Goal: Task Accomplishment & Management: Complete application form

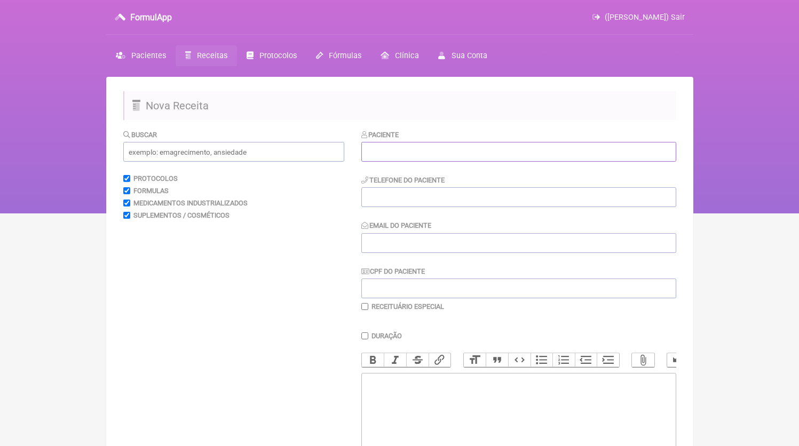
click at [399, 148] on input "text" at bounding box center [518, 152] width 315 height 20
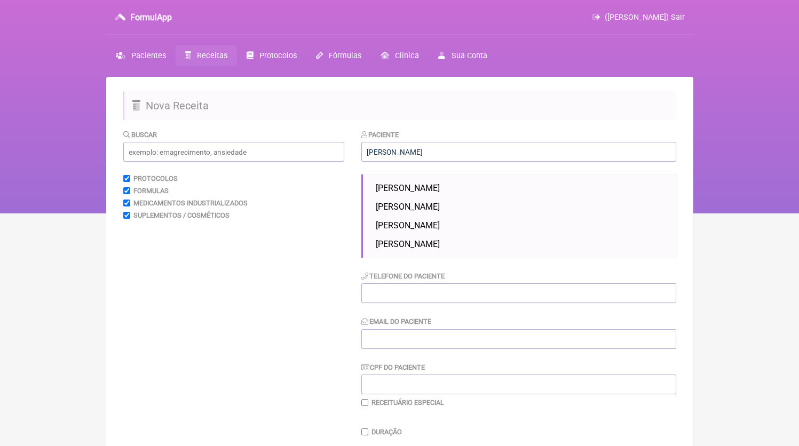
click at [437, 189] on span "[PERSON_NAME]" at bounding box center [408, 188] width 64 height 10
type input "[PERSON_NAME]"
type input "21988984908"
type input "[EMAIL_ADDRESS][DOMAIN_NAME]"
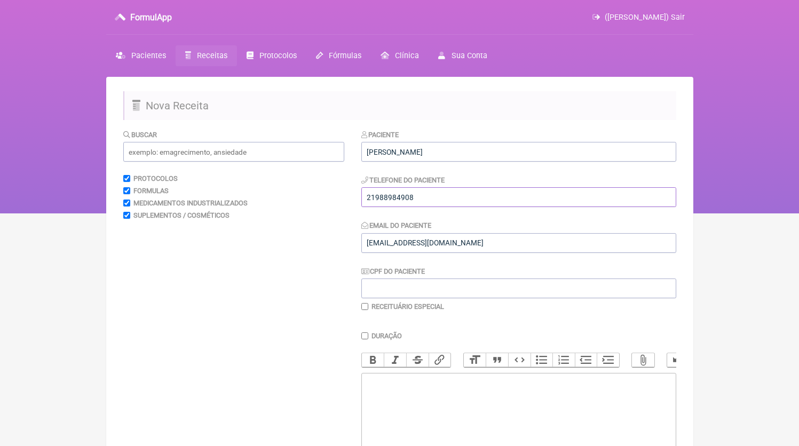
click at [426, 205] on input "21988984908" at bounding box center [518, 197] width 315 height 20
click at [436, 426] on trix-editor at bounding box center [518, 437] width 315 height 128
paste trix-editor "<div>21988984908</div>"
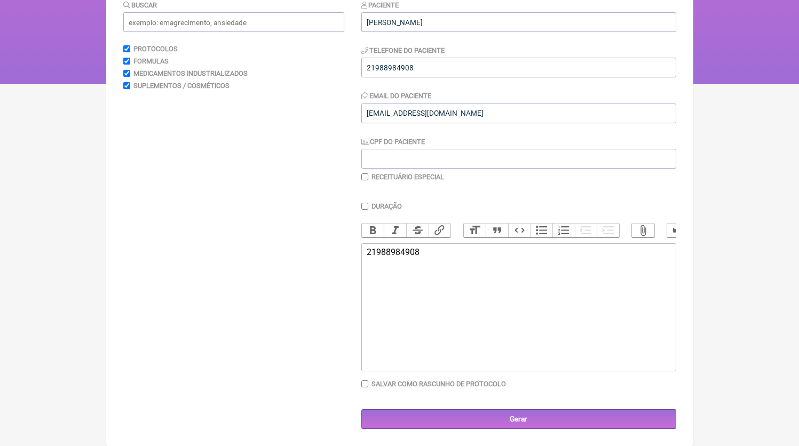
paste trix-editor "<div>21988984908<br><br>1) MANIPULADO<br>Anastrozol 0,1mg<br>Excipiente Qsp | 1…"
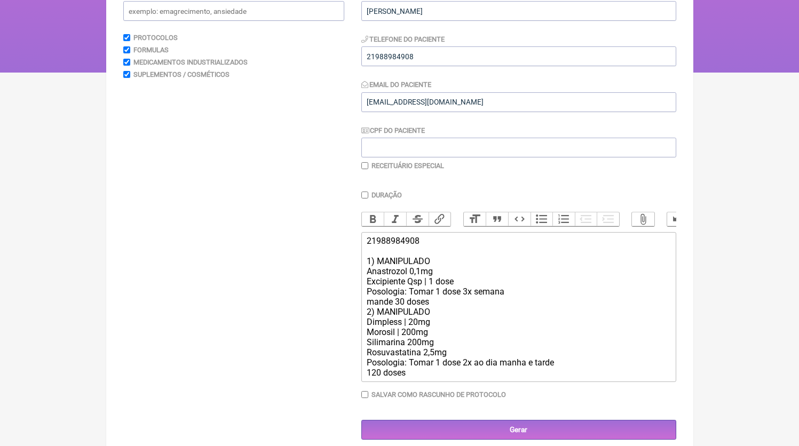
scroll to position [155, 0]
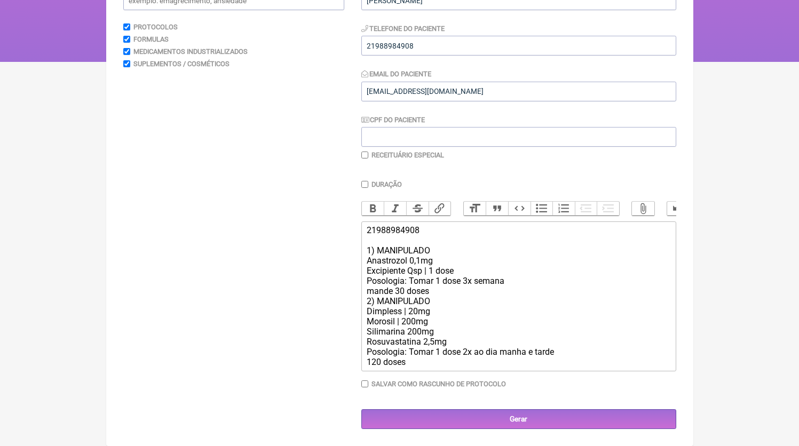
click at [441, 298] on div "21988984908 1) MANIPULADO Anastrozol 0,1mg Excipiente Qsp | 1 dose Posologia: T…" at bounding box center [518, 296] width 303 height 142
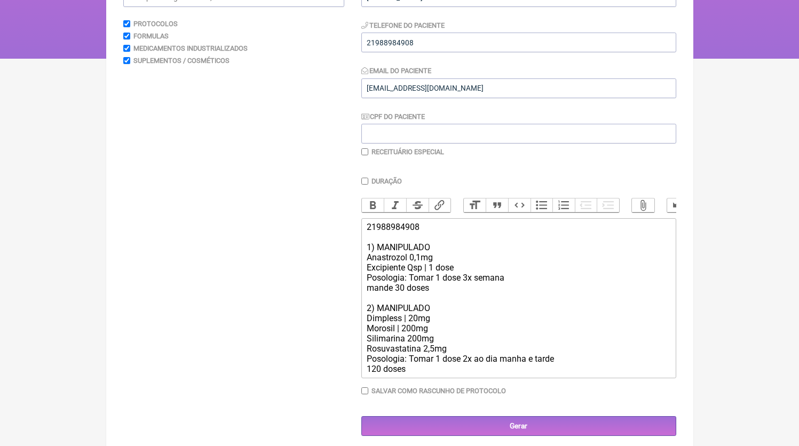
scroll to position [173, 0]
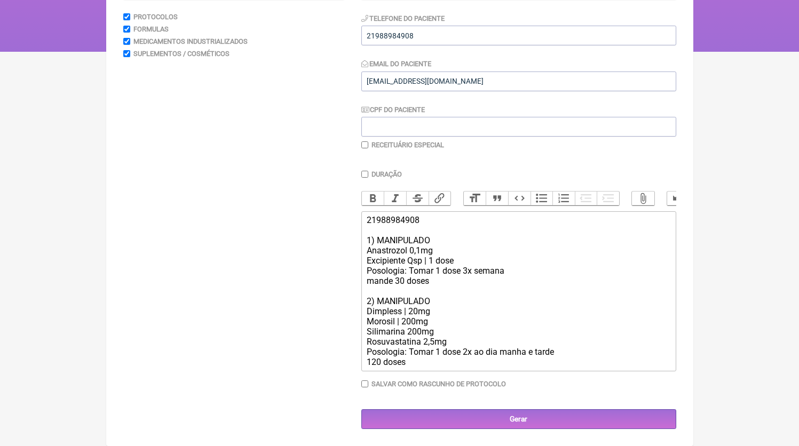
click at [405, 282] on div "21988984908 1) MANIPULADO Anastrozol 0,1mg Excipiente Qsp | 1 dose Posologia: T…" at bounding box center [518, 291] width 303 height 152
drag, startPoint x: 445, startPoint y: 312, endPoint x: 327, endPoint y: 315, distance: 118.5
click at [327, 315] on form "Buscar Protocolos Formulas Medicamentos Industrializados Suplementos / Cosmétic…" at bounding box center [399, 198] width 553 height 462
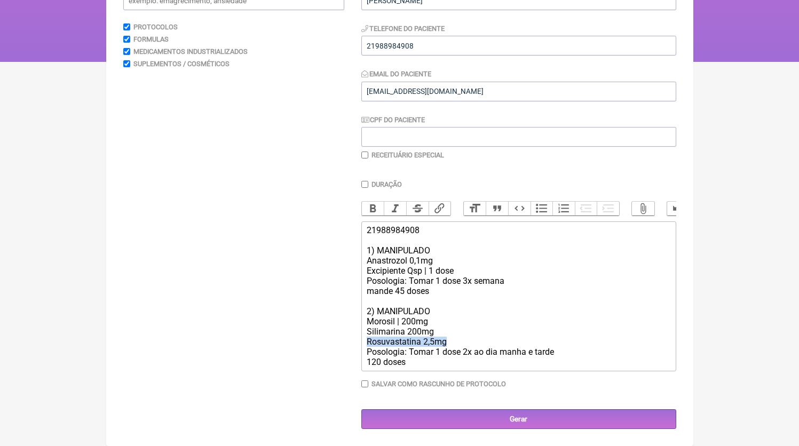
drag, startPoint x: 454, startPoint y: 338, endPoint x: 323, endPoint y: 339, distance: 130.8
click at [323, 339] on form "Buscar Protocolos Formulas Medicamentos Industrializados Suplementos / Cosmétic…" at bounding box center [399, 204] width 553 height 452
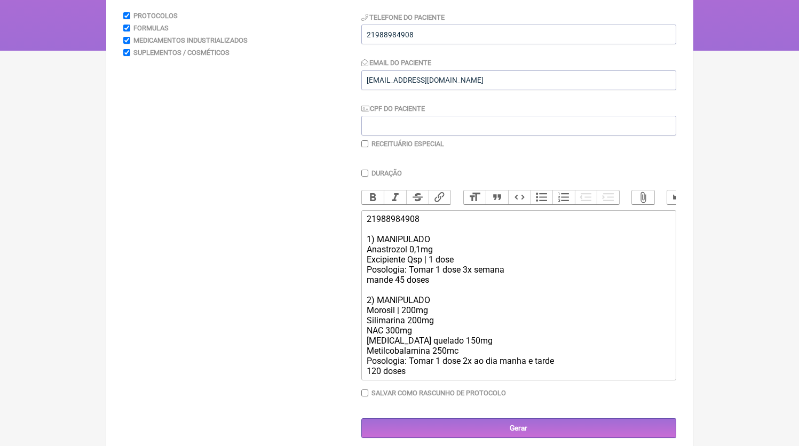
type trix-editor "<div>21988984908<br><br>1) MANIPULADO<br>Anastrozol 0,1mg<br>Excipiente Qsp | 1…"
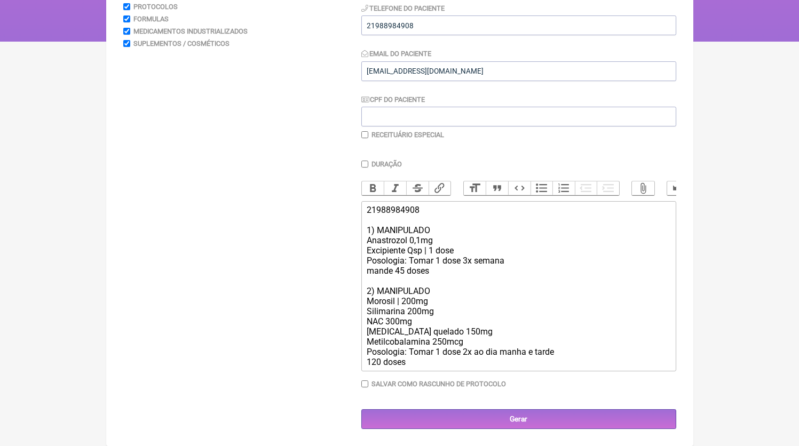
scroll to position [183, 0]
click at [445, 365] on div "21988984908 1) MANIPULADO Anastrozol 0,1mg Excipiente Qsp | 1 dose Posologia: T…" at bounding box center [518, 286] width 303 height 162
